Goal: Transaction & Acquisition: Purchase product/service

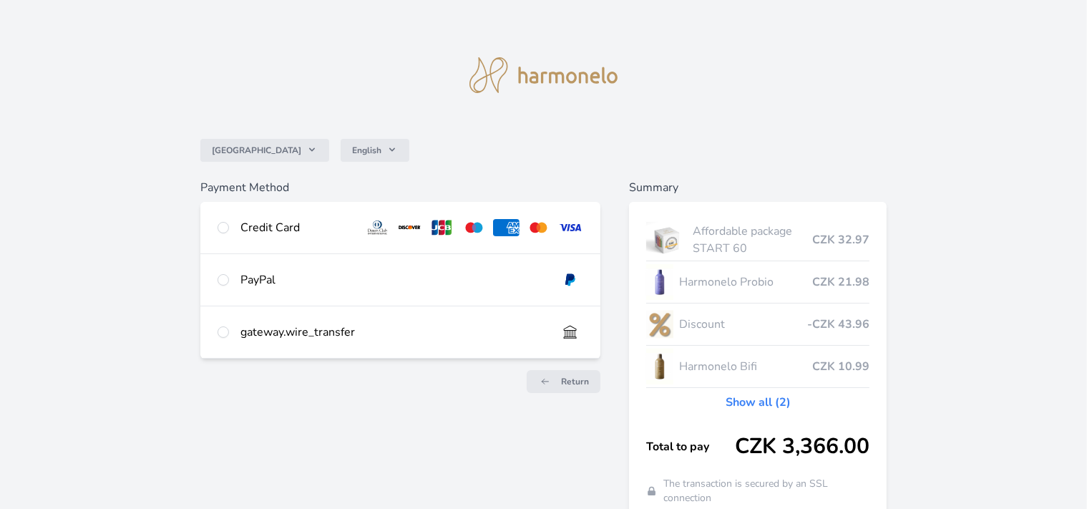
click at [289, 230] on div "Credit Card" at bounding box center [296, 227] width 112 height 17
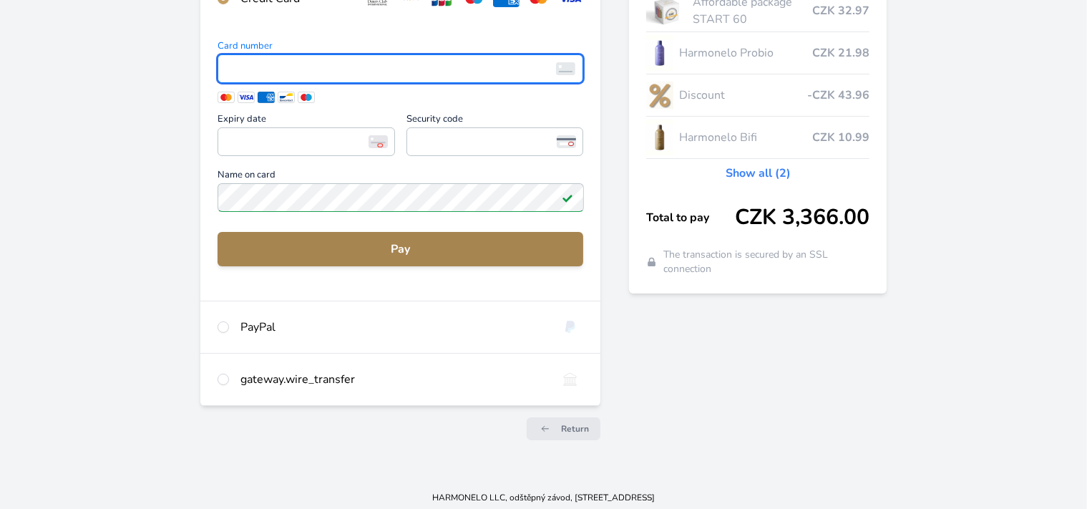
scroll to position [234, 0]
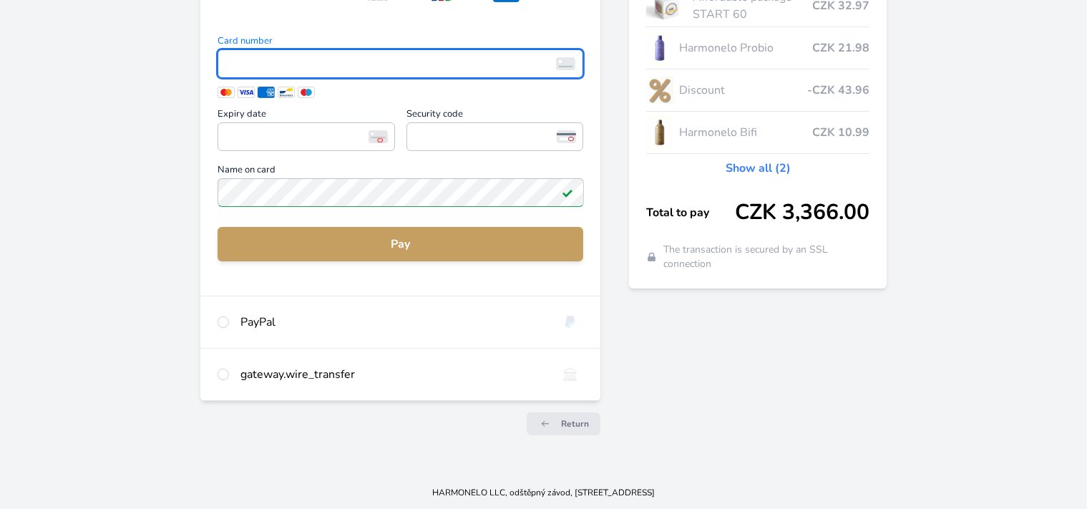
click at [300, 376] on div "gateway.wire_transfer" at bounding box center [392, 374] width 305 height 17
radio input "false"
radio input "true"
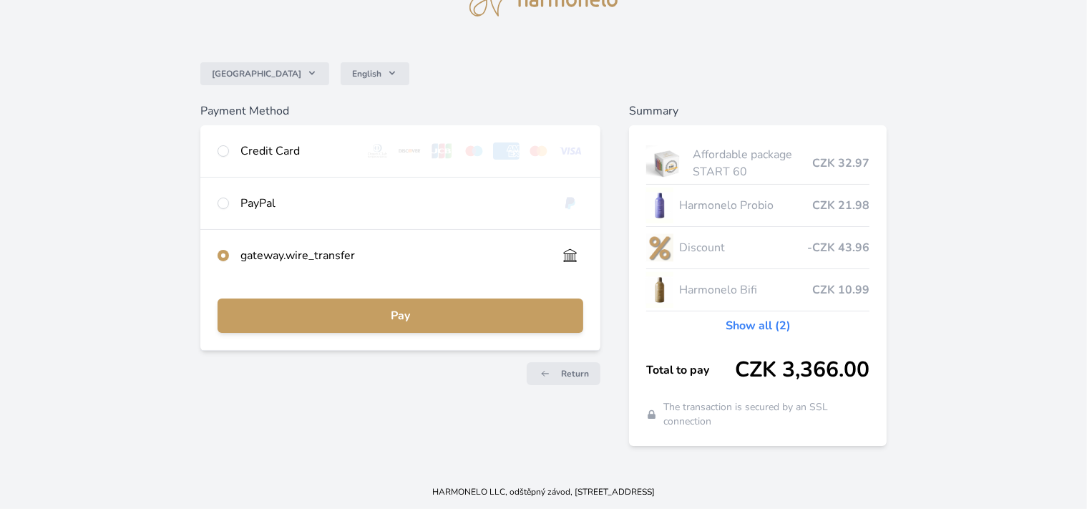
scroll to position [0, 0]
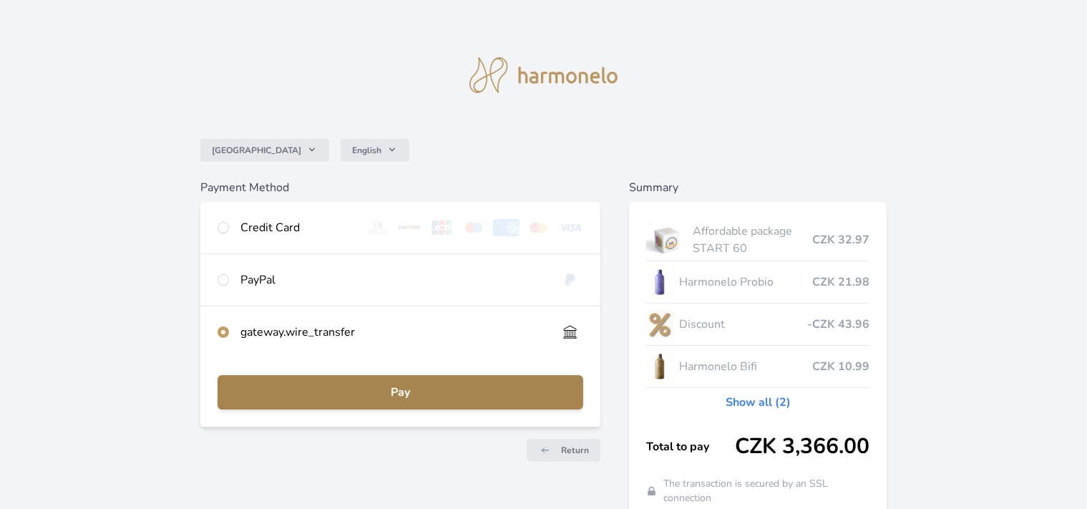
click at [413, 402] on button "Pay" at bounding box center [400, 392] width 366 height 34
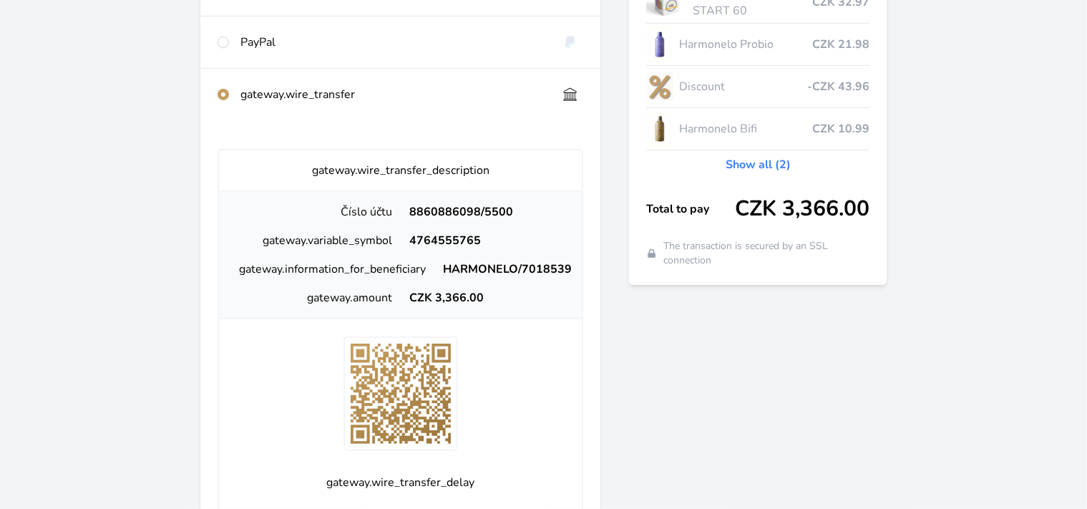
scroll to position [226, 0]
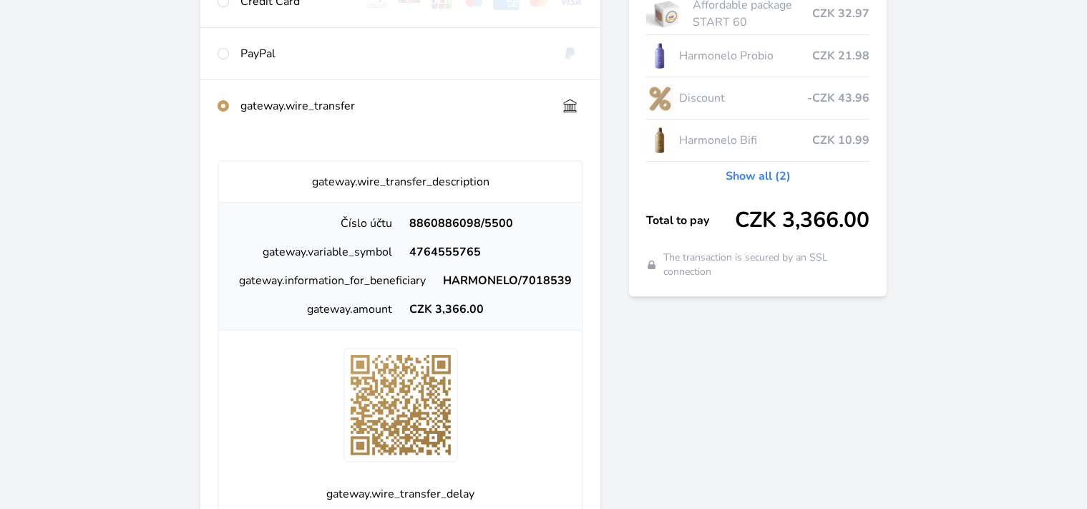
click at [446, 218] on div "8860886098/5500" at bounding box center [486, 223] width 170 height 17
click at [446, 220] on div "8860886098/5500" at bounding box center [486, 223] width 170 height 17
copy div "8860886098"
click at [442, 249] on div "4764555765" at bounding box center [486, 251] width 170 height 17
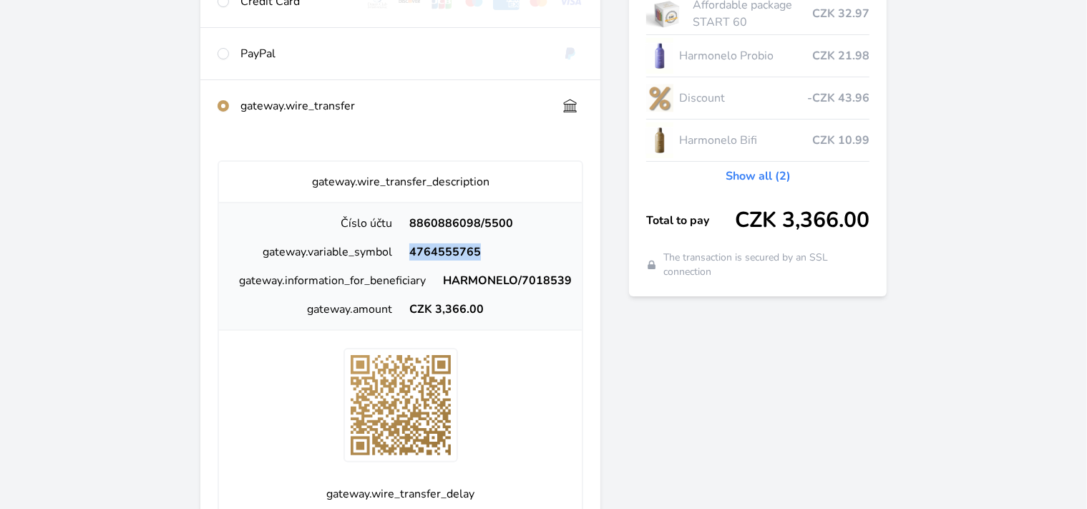
click at [442, 249] on div "4764555765" at bounding box center [486, 251] width 170 height 17
copy div "4764555765"
